Goal: Browse casually

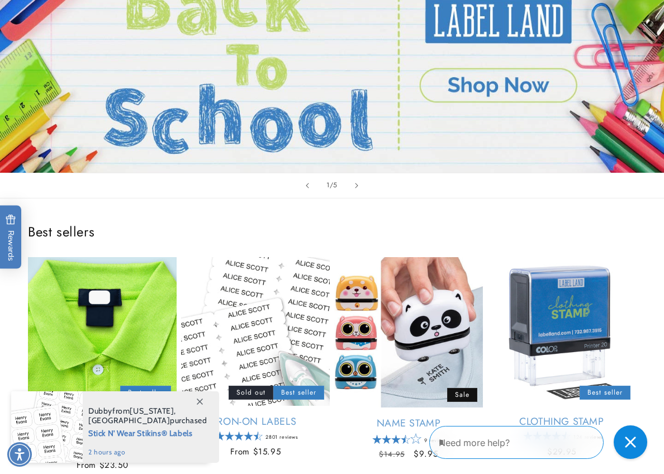
scroll to position [224, 0]
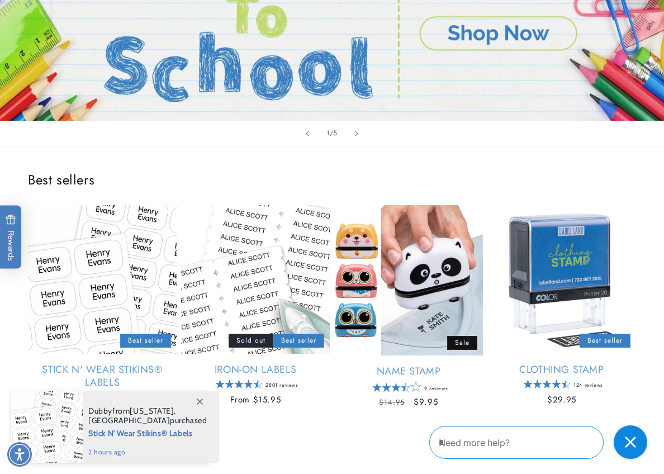
click at [196, 381] on span at bounding box center [200, 401] width 20 height 20
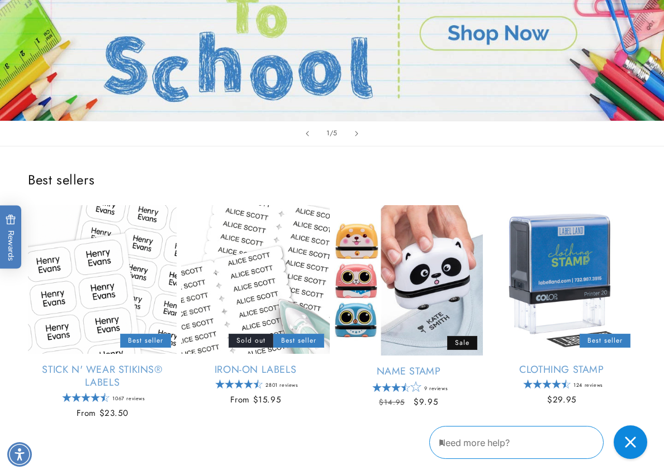
click at [160, 154] on div "Best sellers Stick N' Wear Stikins® Labels Empty heading Best seller Stick N' W…" at bounding box center [332, 297] width 664 height 303
click at [216, 154] on div "Best sellers Stick N' Wear Stikins® Labels Empty heading Best seller Stick N' W…" at bounding box center [332, 297] width 664 height 303
drag, startPoint x: 299, startPoint y: 162, endPoint x: 279, endPoint y: 162, distance: 19.6
click at [299, 162] on div "Best sellers Stick N' Wear Stikins® Labels Empty heading Best seller Stick N' W…" at bounding box center [332, 297] width 664 height 303
